Goal: Find contact information: Find contact information

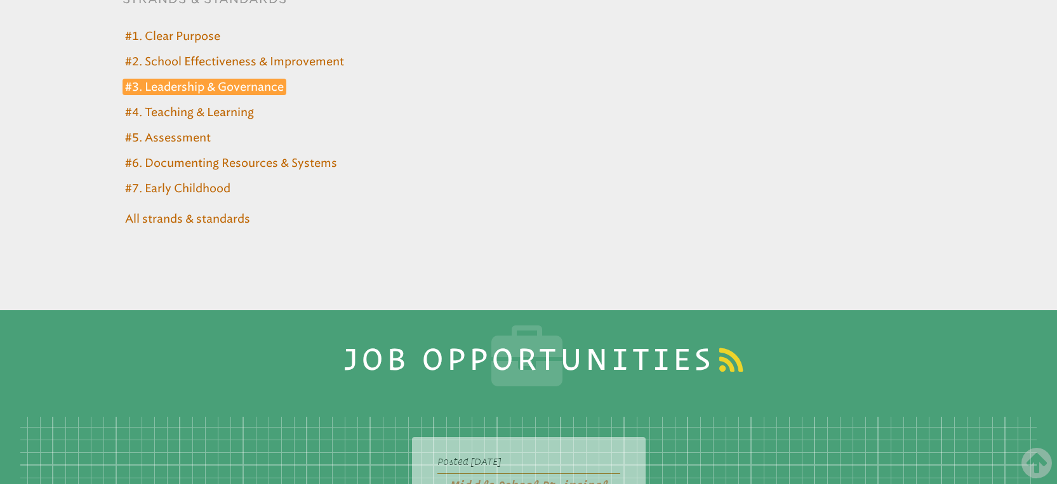
scroll to position [5417, 0]
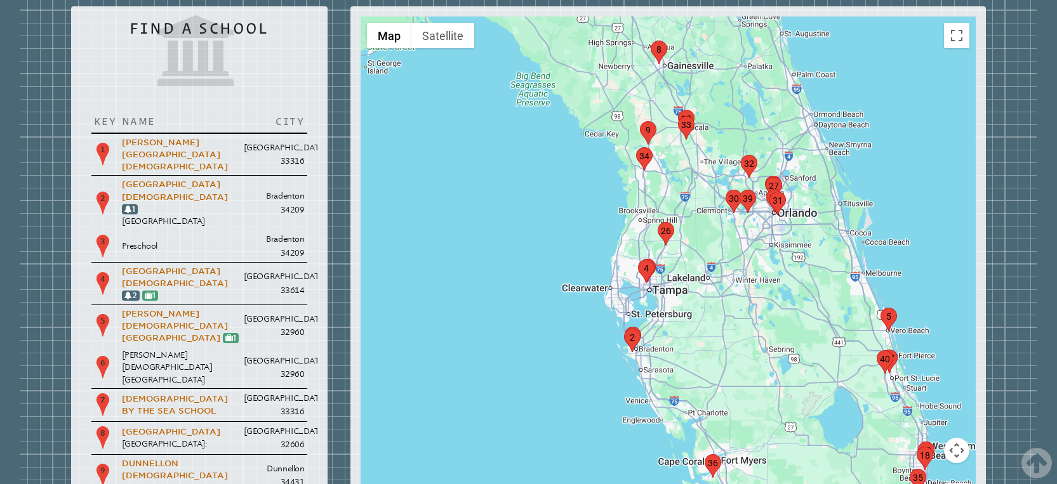
scroll to position [1424, 0]
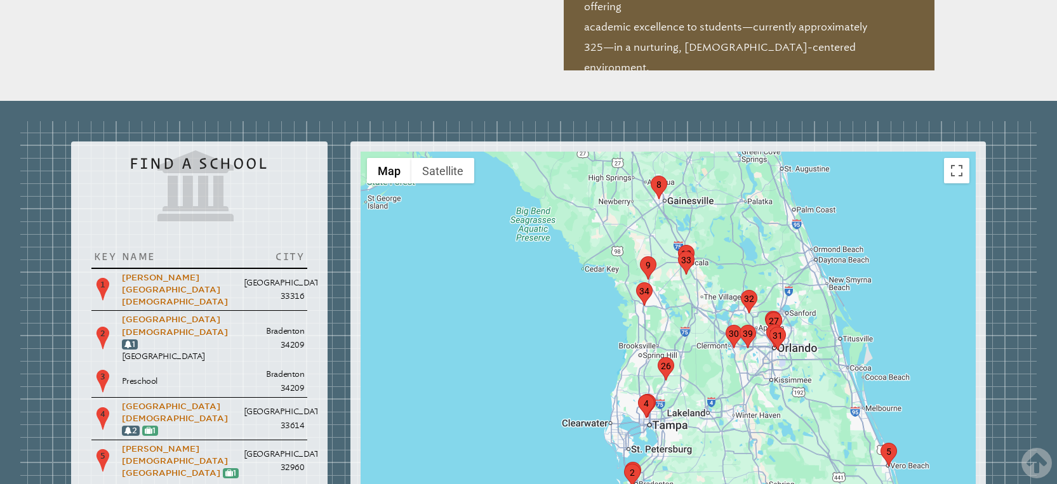
click at [631, 354] on div at bounding box center [668, 406] width 616 height 508
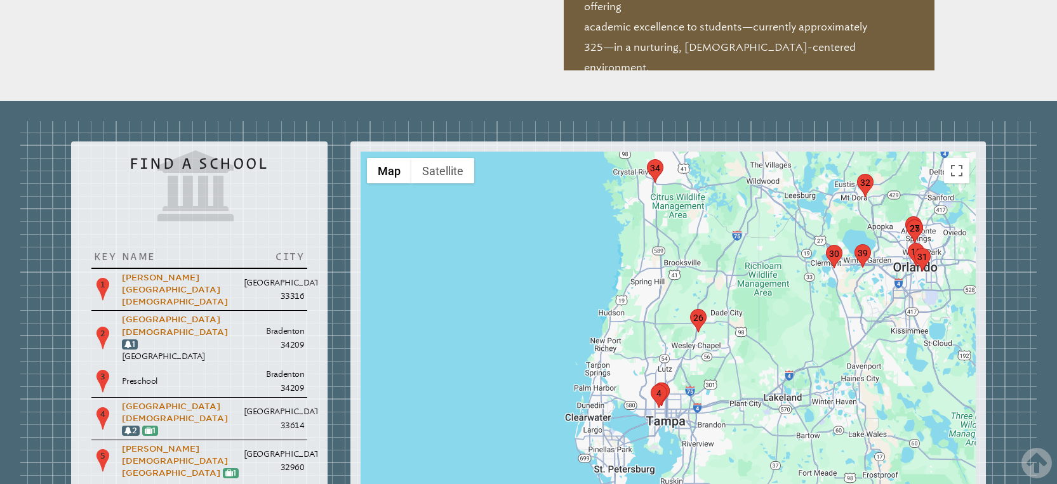
click at [640, 348] on div at bounding box center [668, 406] width 616 height 508
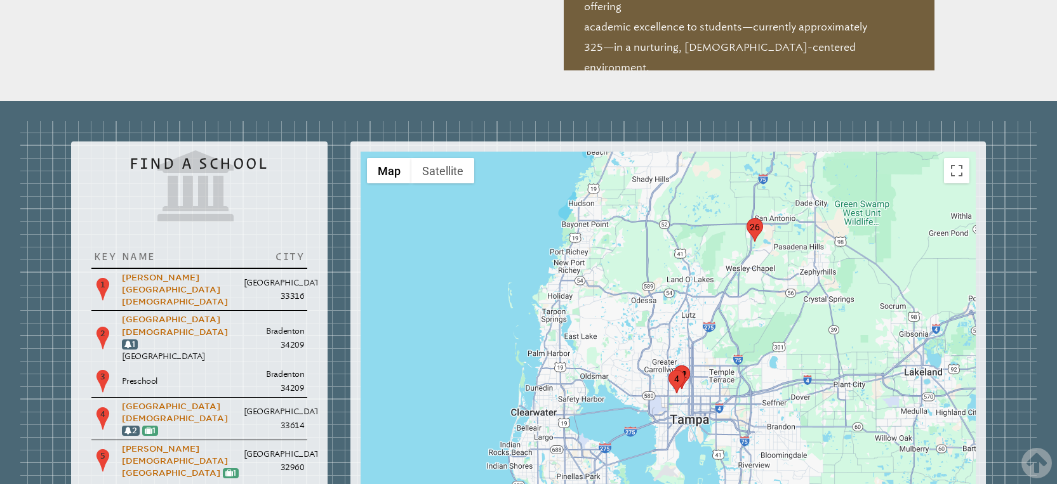
click at [643, 347] on div at bounding box center [668, 406] width 616 height 508
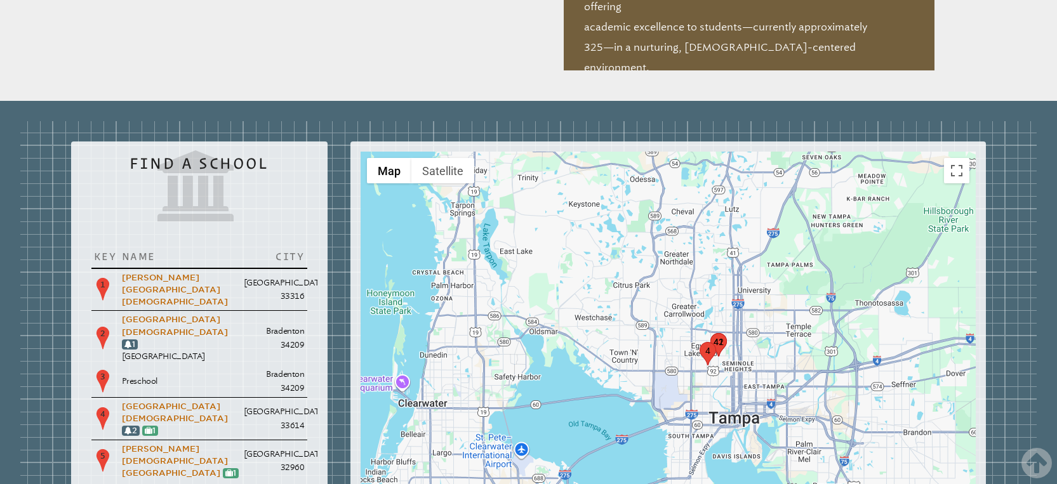
click at [725, 317] on div at bounding box center [668, 406] width 616 height 508
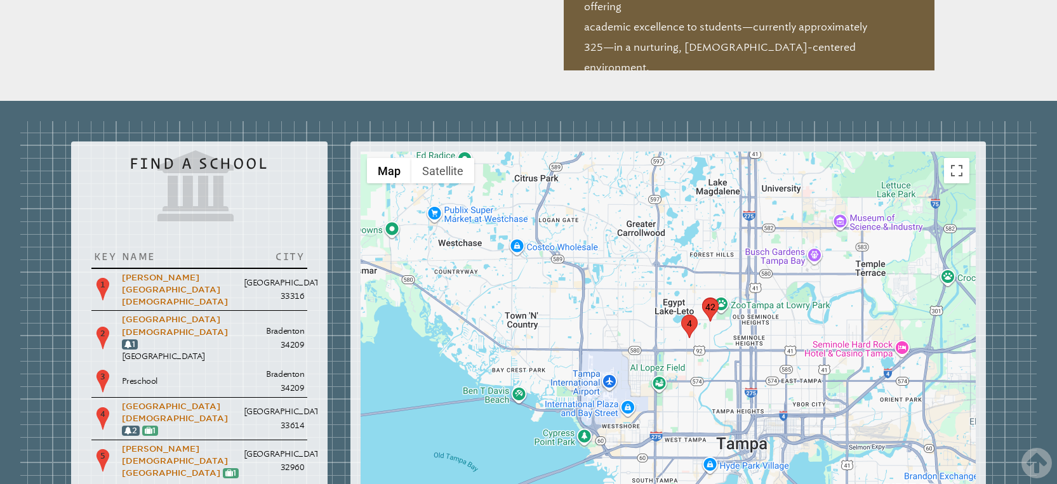
click at [702, 298] on area "marker42" at bounding box center [702, 298] width 0 height 0
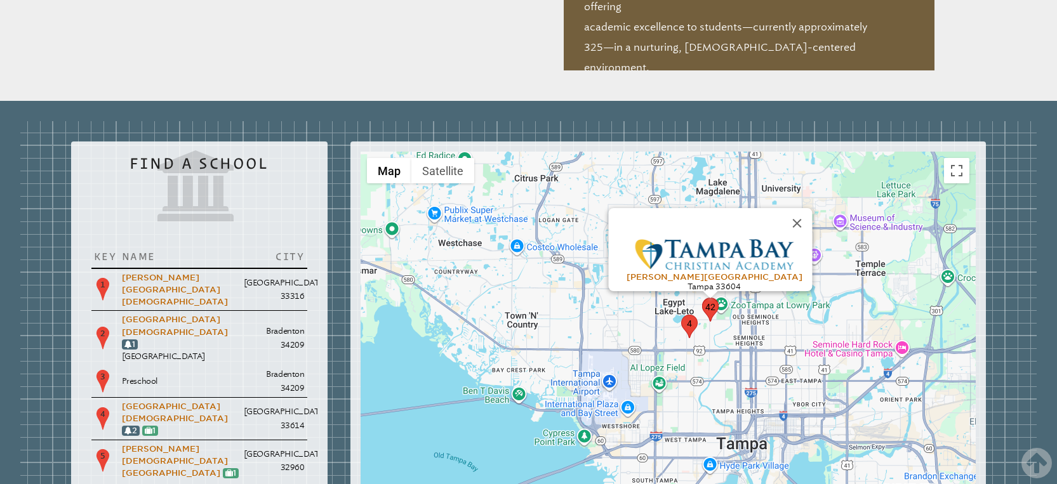
click at [788, 253] on div "To navigate, press the arrow keys. Sligh Campus Tampa 33604" at bounding box center [668, 406] width 616 height 508
click at [791, 208] on button "Close" at bounding box center [797, 223] width 30 height 30
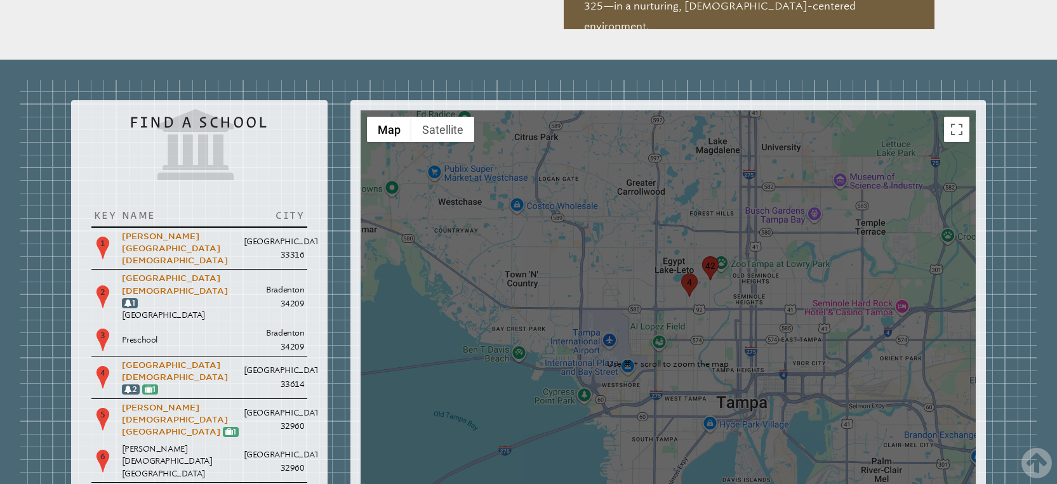
scroll to position [1623, 0]
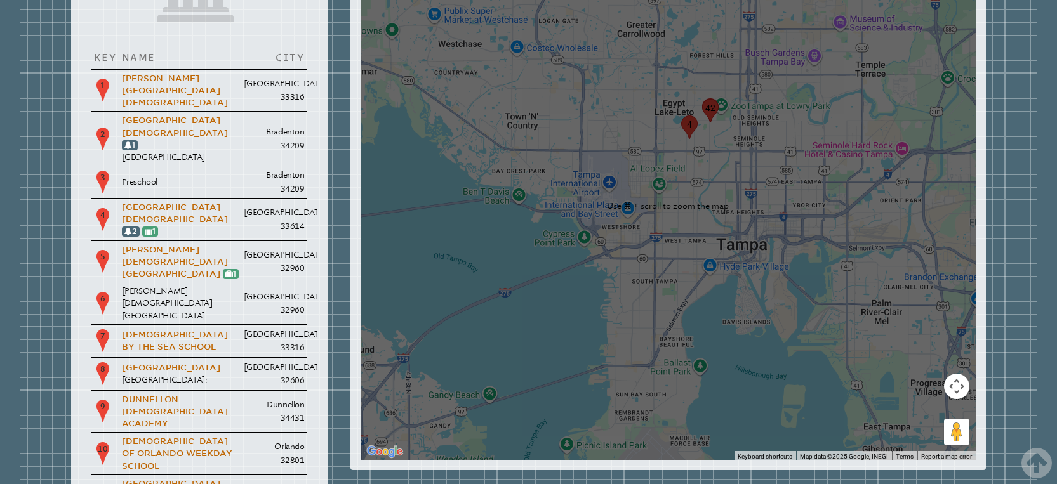
click at [946, 374] on button "Map camera controls" at bounding box center [956, 386] width 25 height 25
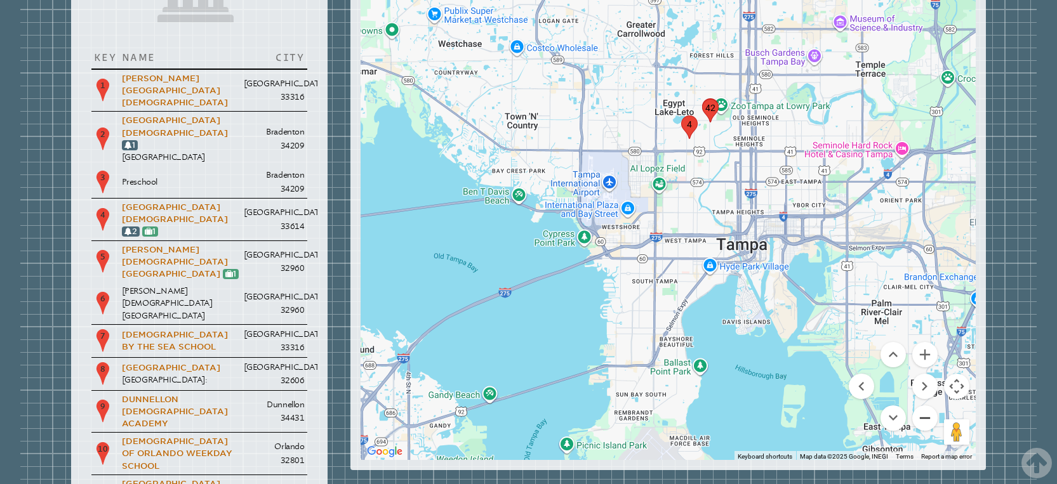
click at [923, 406] on button "Zoom out" at bounding box center [924, 418] width 25 height 25
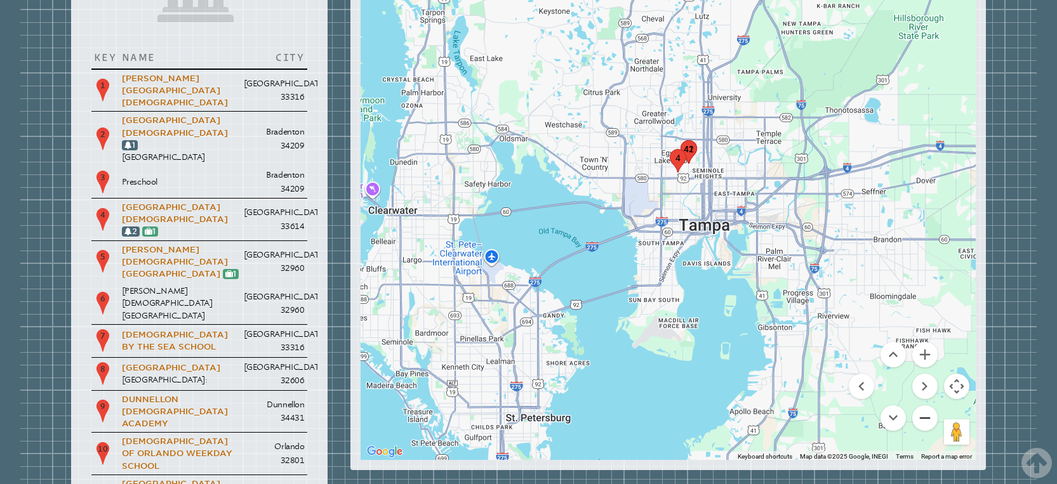
click at [923, 406] on button "Zoom out" at bounding box center [924, 418] width 25 height 25
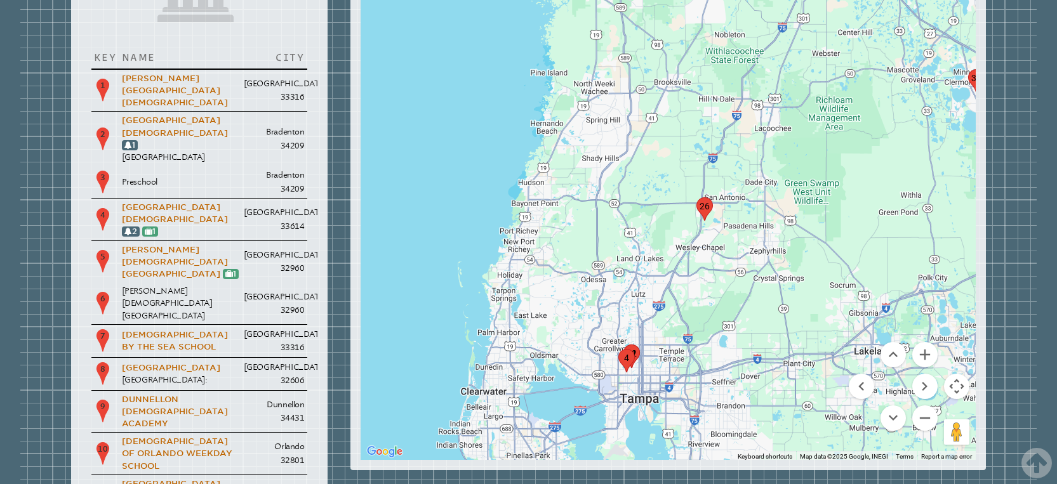
drag, startPoint x: 769, startPoint y: 172, endPoint x: 722, endPoint y: 356, distance: 190.1
click at [722, 356] on div at bounding box center [668, 206] width 616 height 508
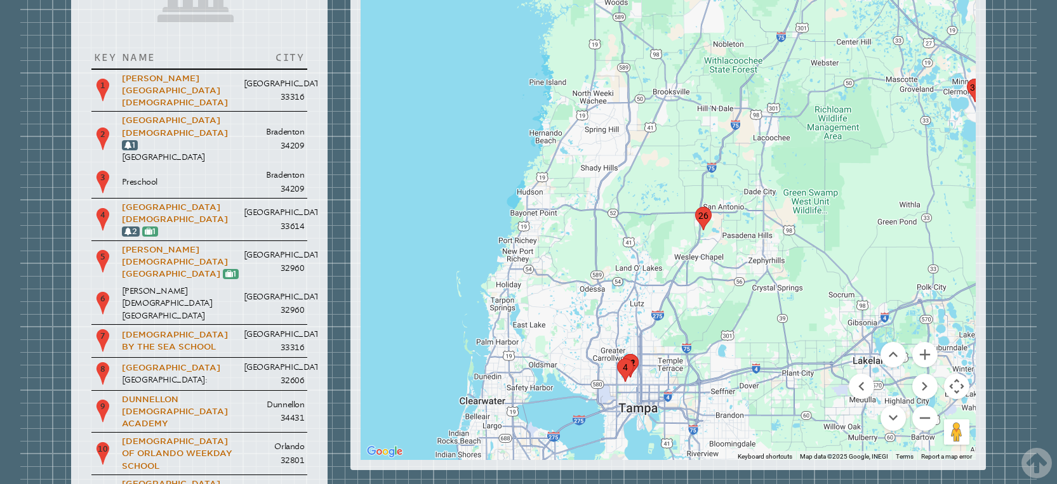
click at [695, 207] on area "marker26" at bounding box center [695, 207] width 0 height 0
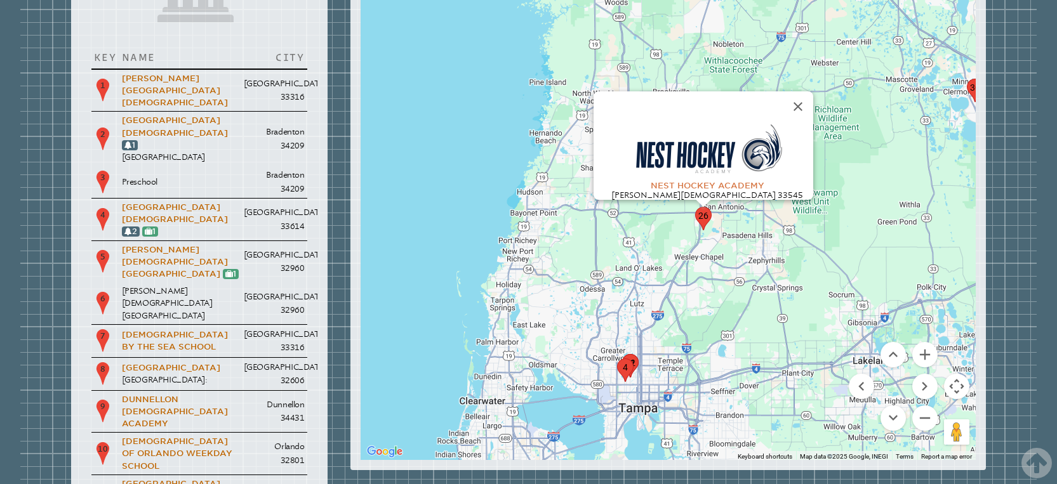
click at [675, 122] on img at bounding box center [707, 150] width 159 height 57
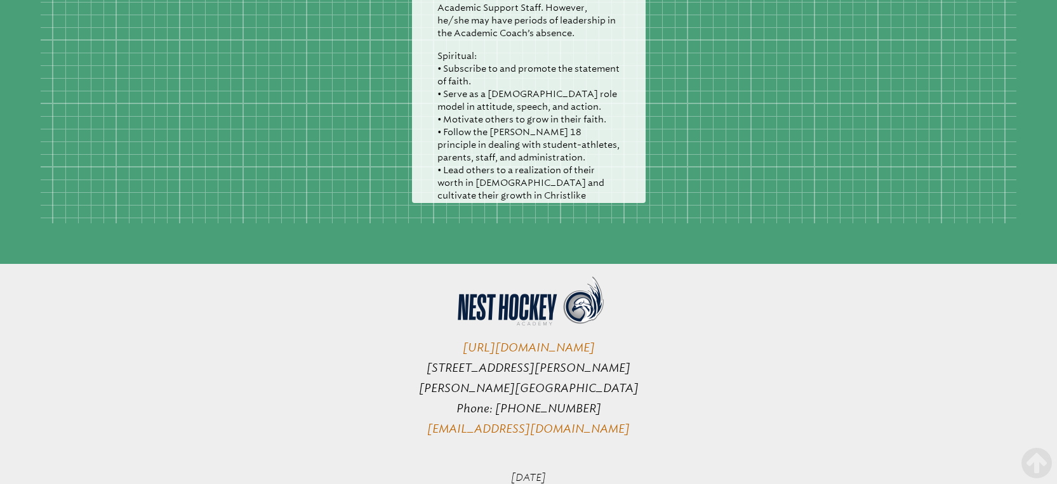
scroll to position [982, 0]
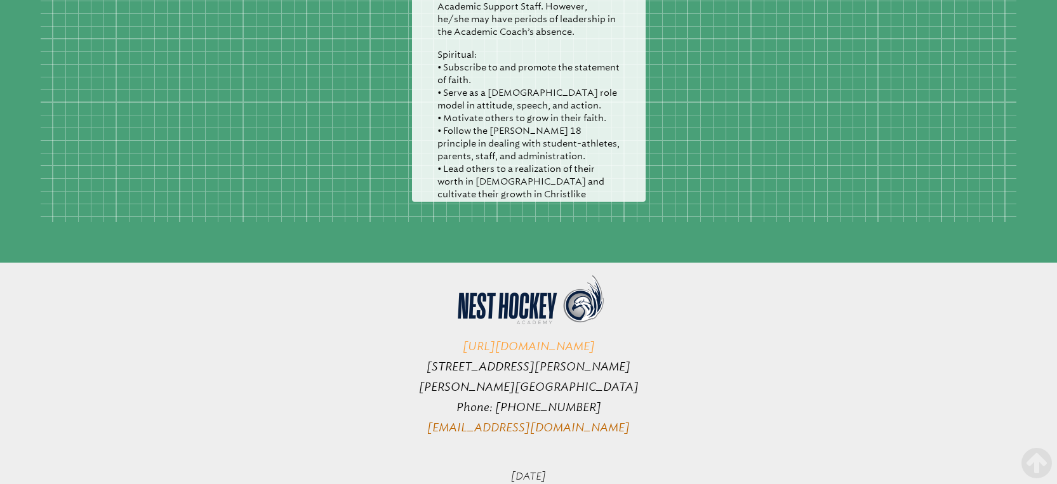
click at [557, 340] on link "[URL][DOMAIN_NAME]" at bounding box center [529, 347] width 132 height 14
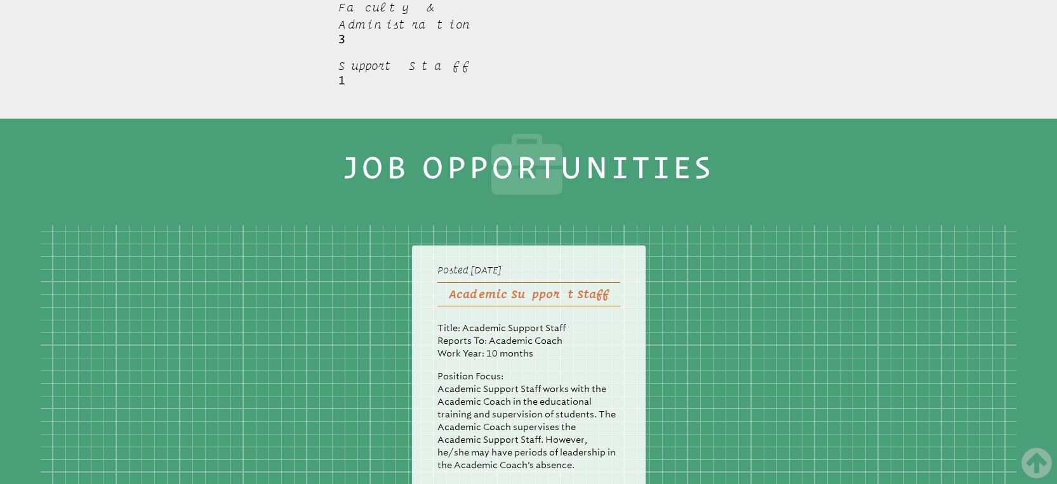
scroll to position [0, 0]
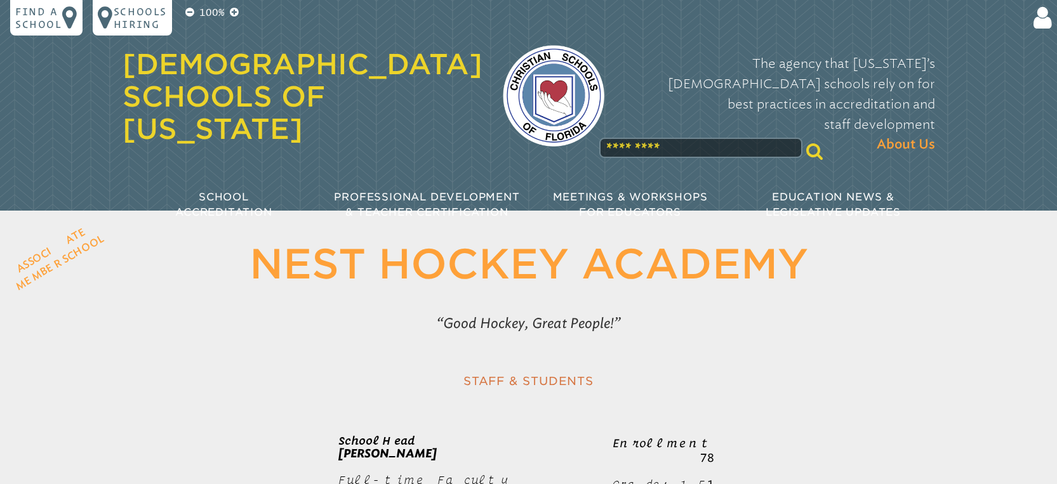
click at [223, 66] on link "[DEMOGRAPHIC_DATA] Schools of [US_STATE]" at bounding box center [302, 97] width 360 height 98
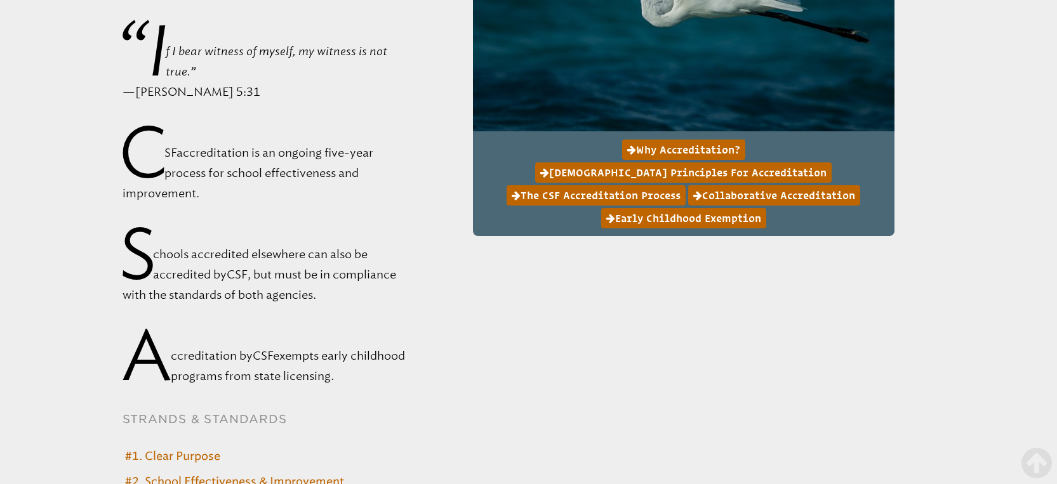
scroll to position [5328, 0]
